Goal: Check status: Check status

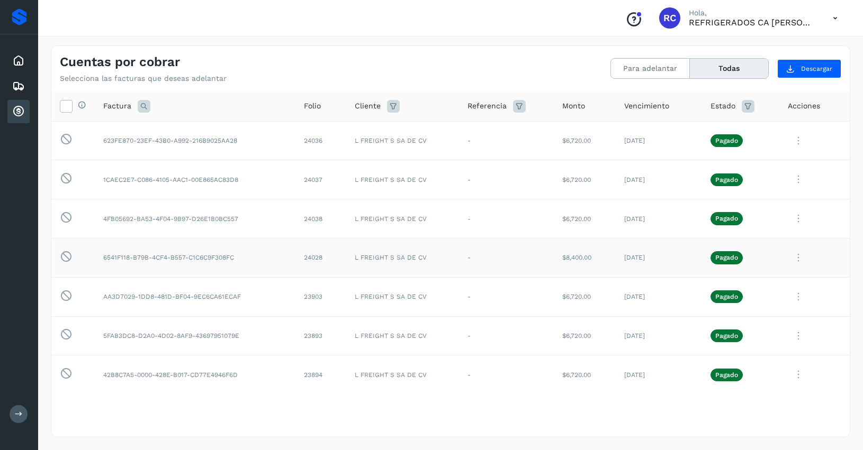
click at [493, 255] on td "-" at bounding box center [506, 257] width 95 height 39
drag, startPoint x: 821, startPoint y: 171, endPoint x: 819, endPoint y: 176, distance: 5.5
click at [821, 173] on div at bounding box center [814, 180] width 53 height 22
click at [567, 263] on td "$8,400.00" at bounding box center [585, 257] width 62 height 39
click at [326, 218] on td "24038" at bounding box center [320, 219] width 51 height 39
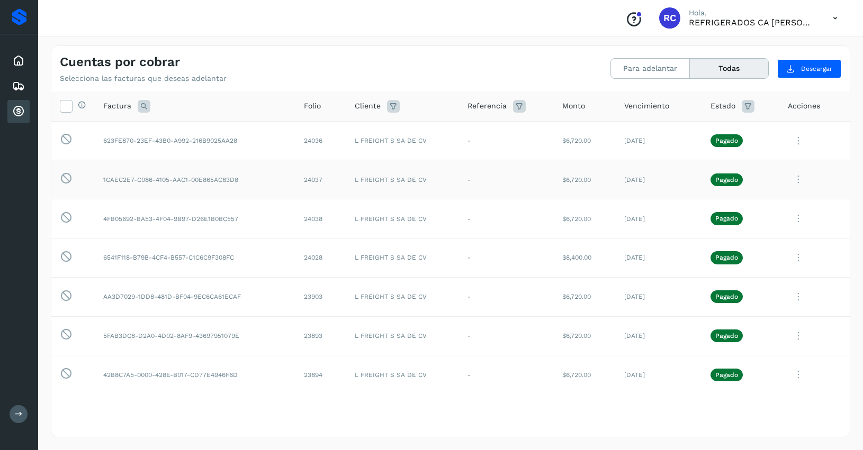
click at [327, 186] on td "24037" at bounding box center [320, 179] width 51 height 39
click at [324, 147] on td "24036" at bounding box center [320, 140] width 51 height 39
click at [320, 382] on td "23894" at bounding box center [320, 375] width 51 height 39
click at [13, 112] on icon at bounding box center [18, 111] width 13 height 13
click at [640, 68] on button "Para adelantar" at bounding box center [650, 69] width 79 height 20
